Goal: Transaction & Acquisition: Book appointment/travel/reservation

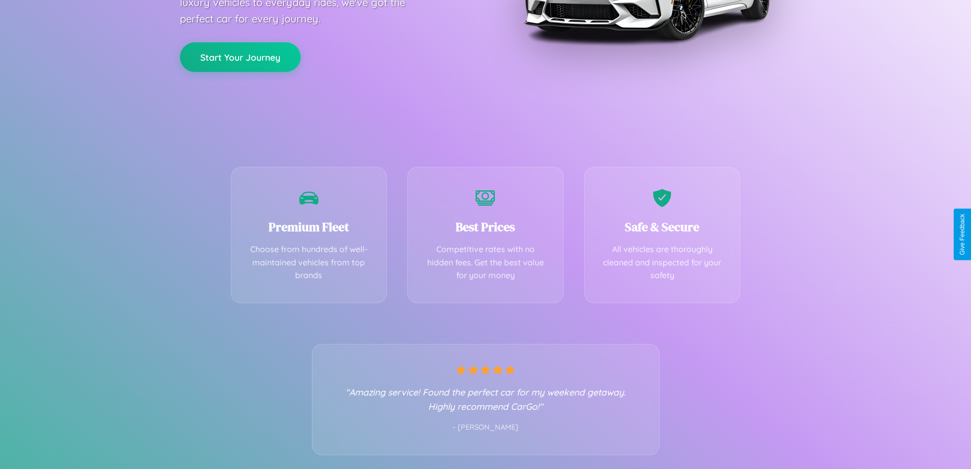
scroll to position [201, 0]
click at [485, 234] on div "Best Prices Competitive rates with no hidden fees. Get the best value for your …" at bounding box center [485, 232] width 157 height 136
click at [240, 56] on button "Start Your Journey" at bounding box center [240, 56] width 121 height 30
click at [240, 55] on button "Start Your Journey" at bounding box center [240, 56] width 121 height 30
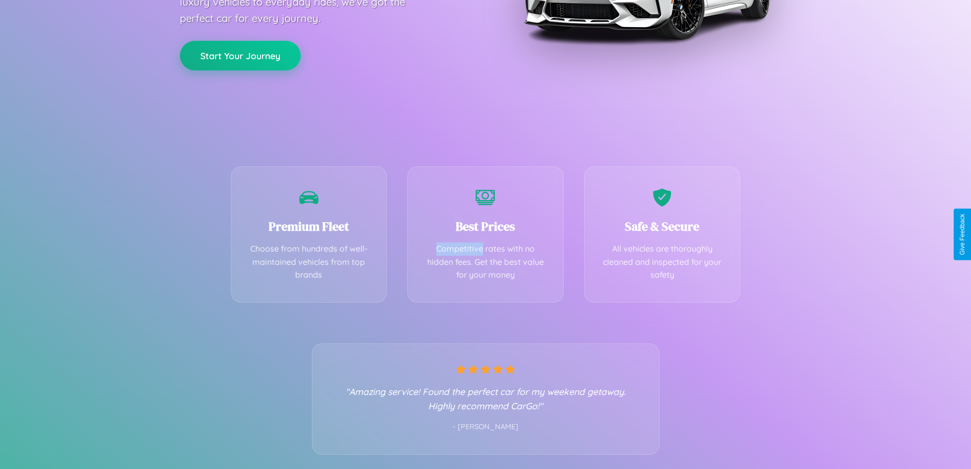
click at [240, 55] on button "Start Your Journey" at bounding box center [240, 56] width 121 height 30
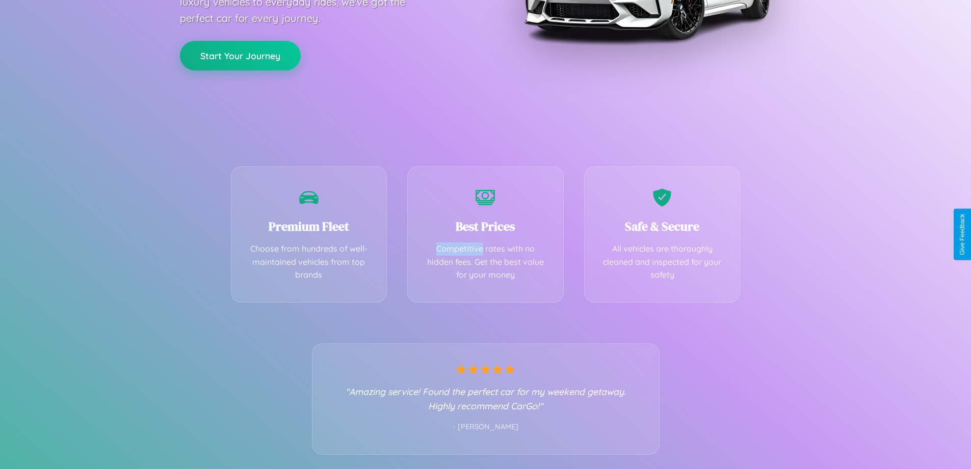
click at [240, 55] on button "Start Your Journey" at bounding box center [240, 56] width 121 height 30
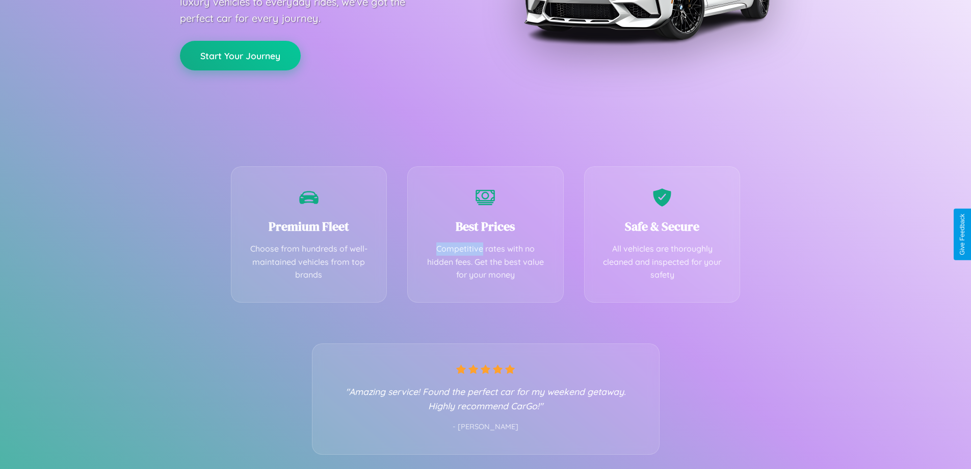
click at [240, 55] on button "Start Your Journey" at bounding box center [240, 56] width 121 height 30
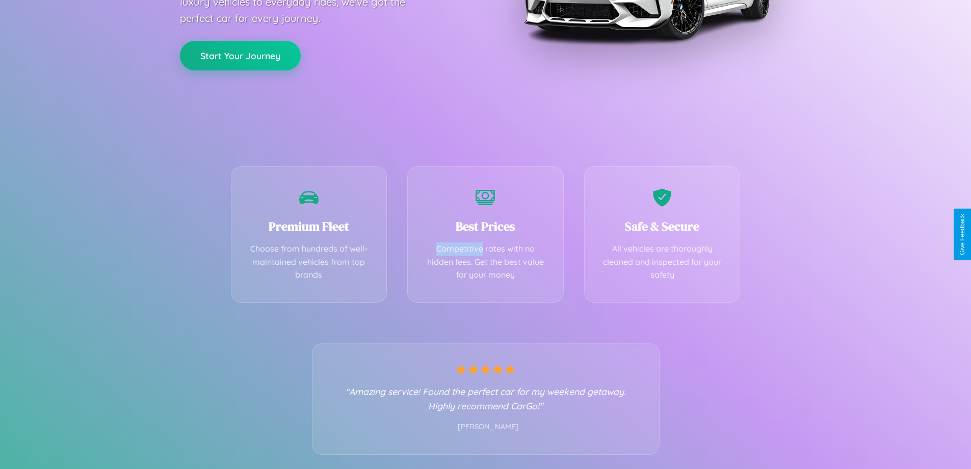
click at [240, 55] on button "Start Your Journey" at bounding box center [240, 56] width 121 height 30
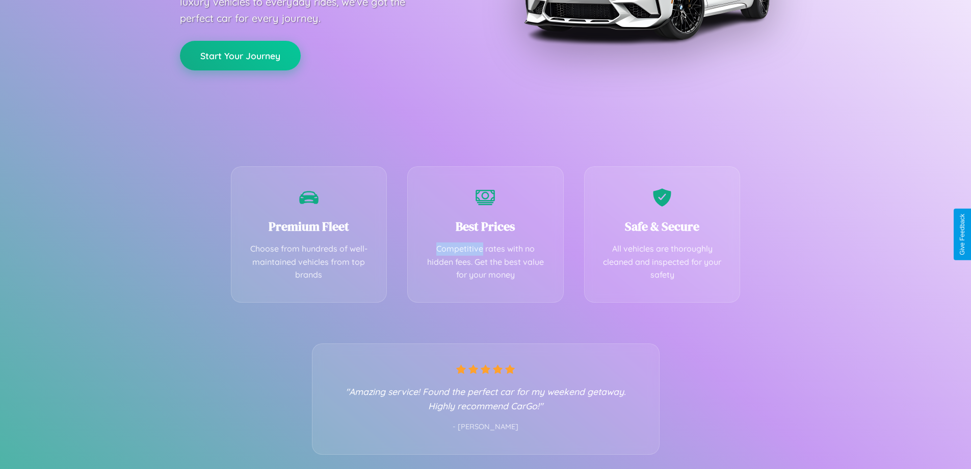
click at [240, 55] on button "Start Your Journey" at bounding box center [240, 56] width 121 height 30
